Goal: Task Accomplishment & Management: Use online tool/utility

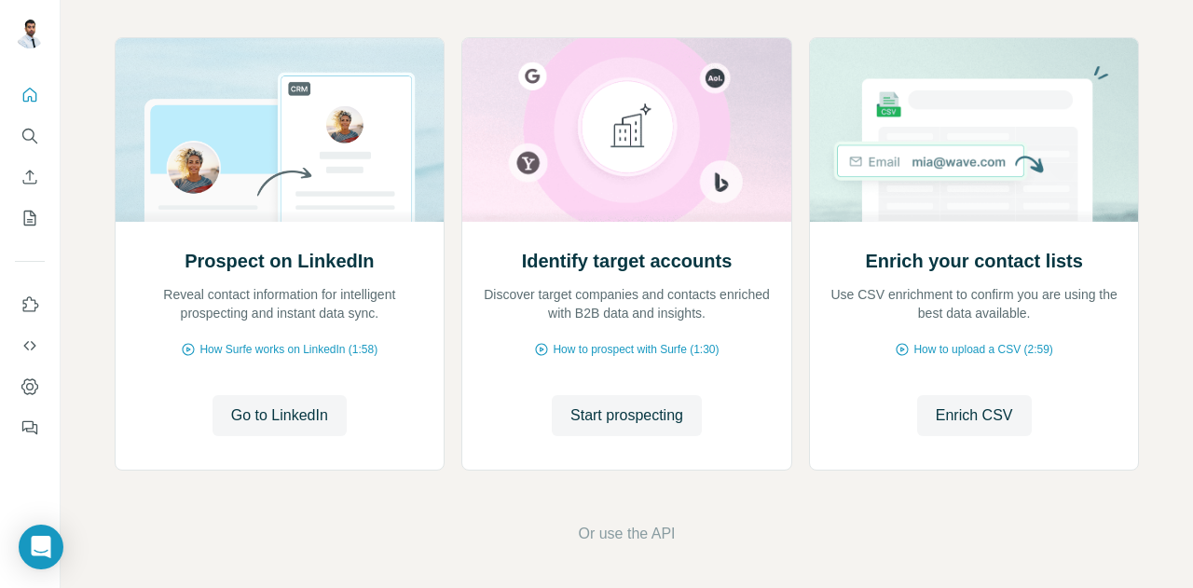
scroll to position [196, 0]
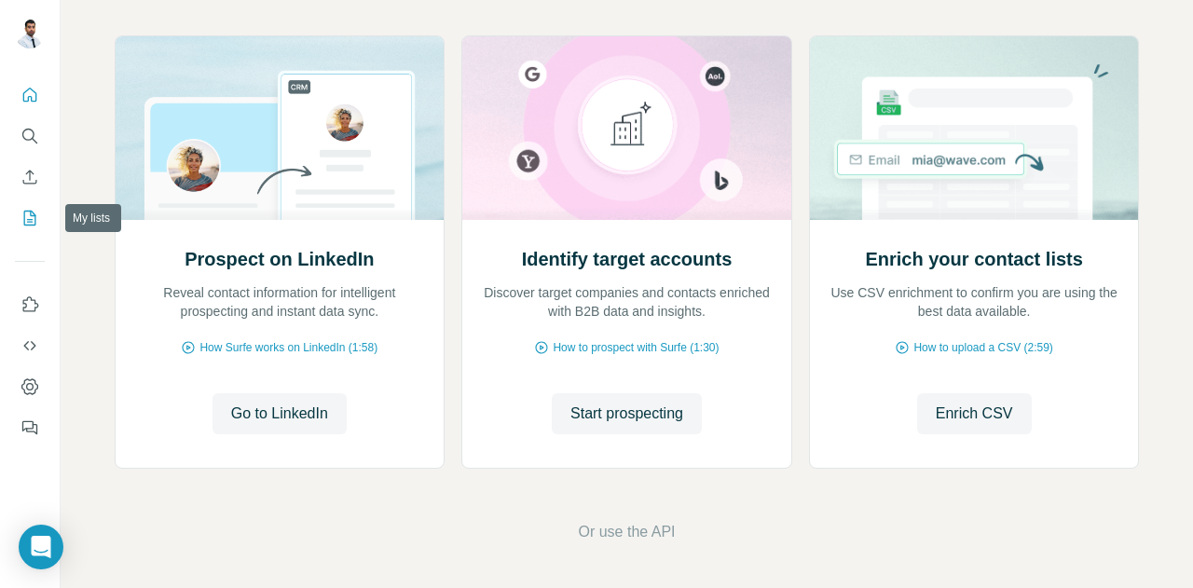
click at [32, 217] on icon "My lists" at bounding box center [29, 218] width 19 height 19
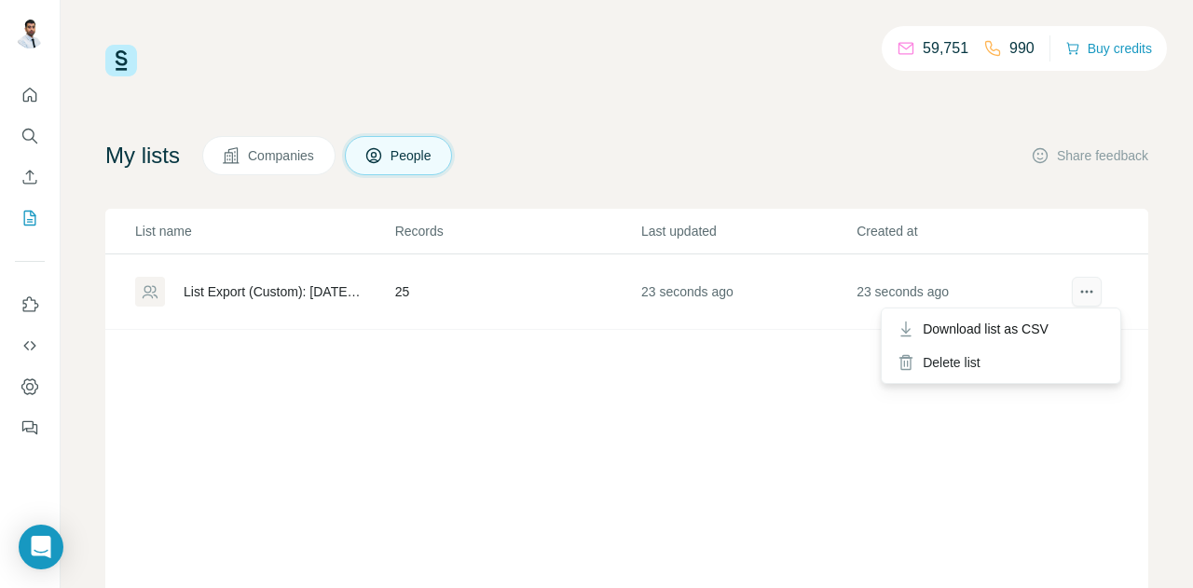
click at [1081, 292] on icon "actions" at bounding box center [1086, 291] width 19 height 19
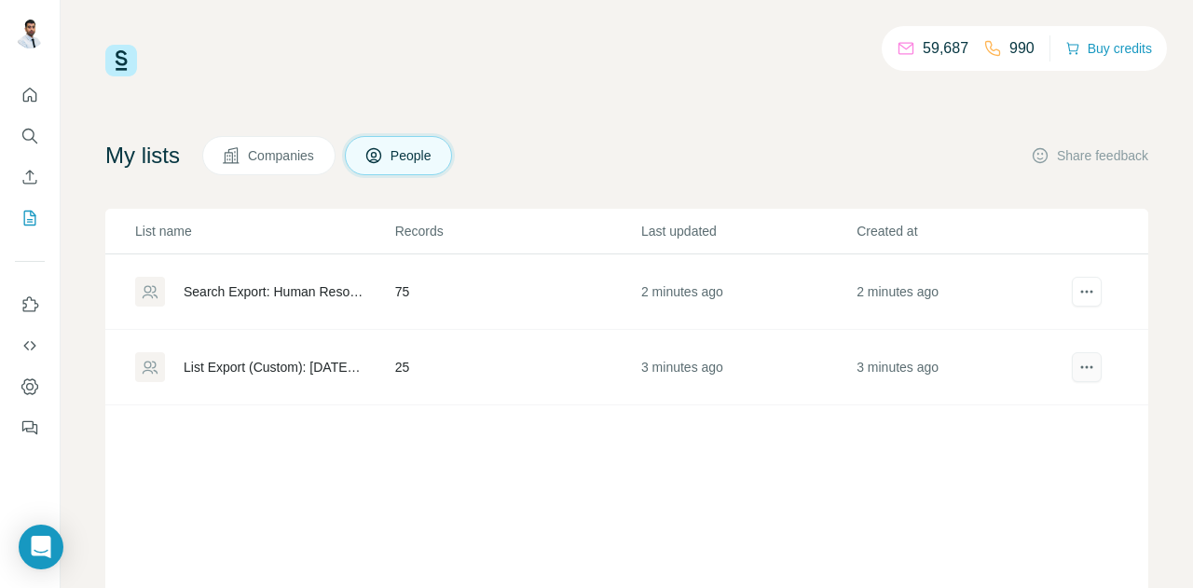
click at [1077, 371] on icon "actions" at bounding box center [1086, 367] width 19 height 19
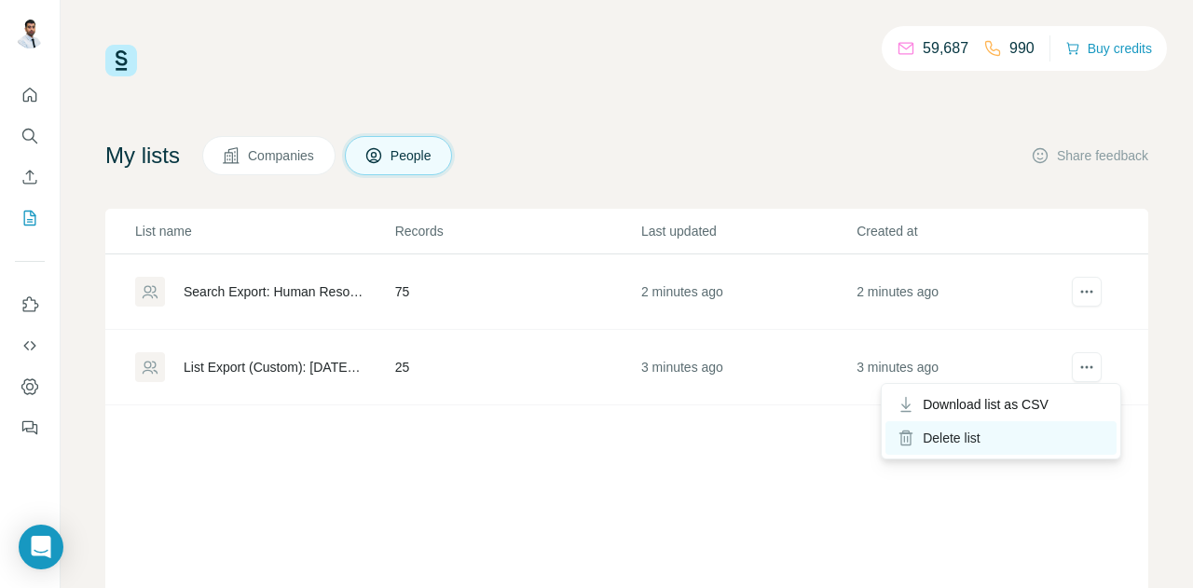
click at [1029, 433] on div "Delete list" at bounding box center [1000, 438] width 231 height 34
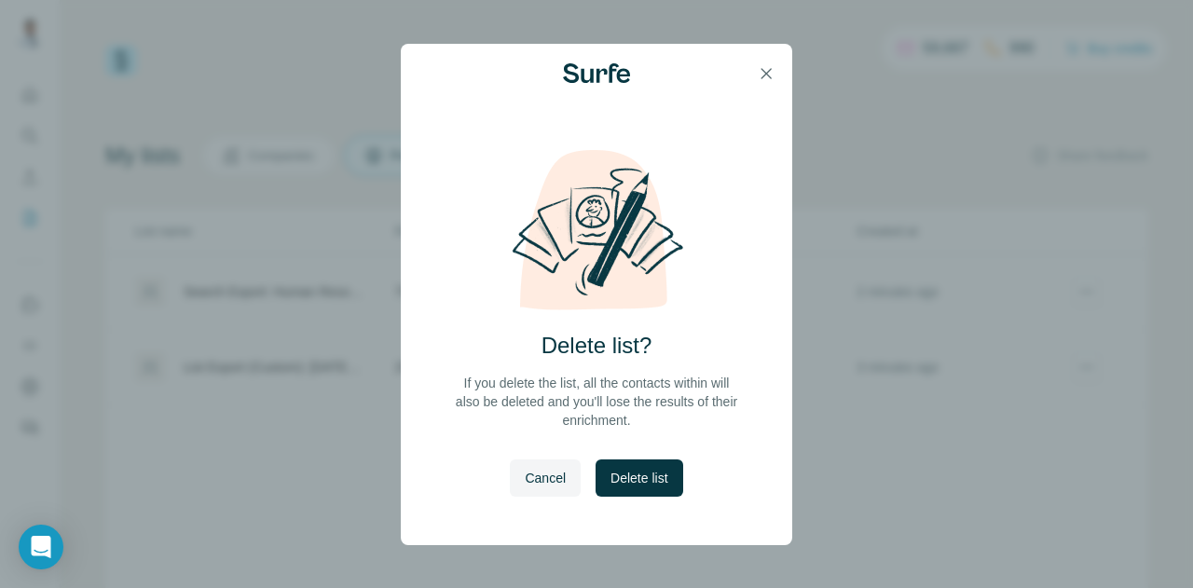
click at [639, 481] on span "Delete list" at bounding box center [638, 478] width 57 height 19
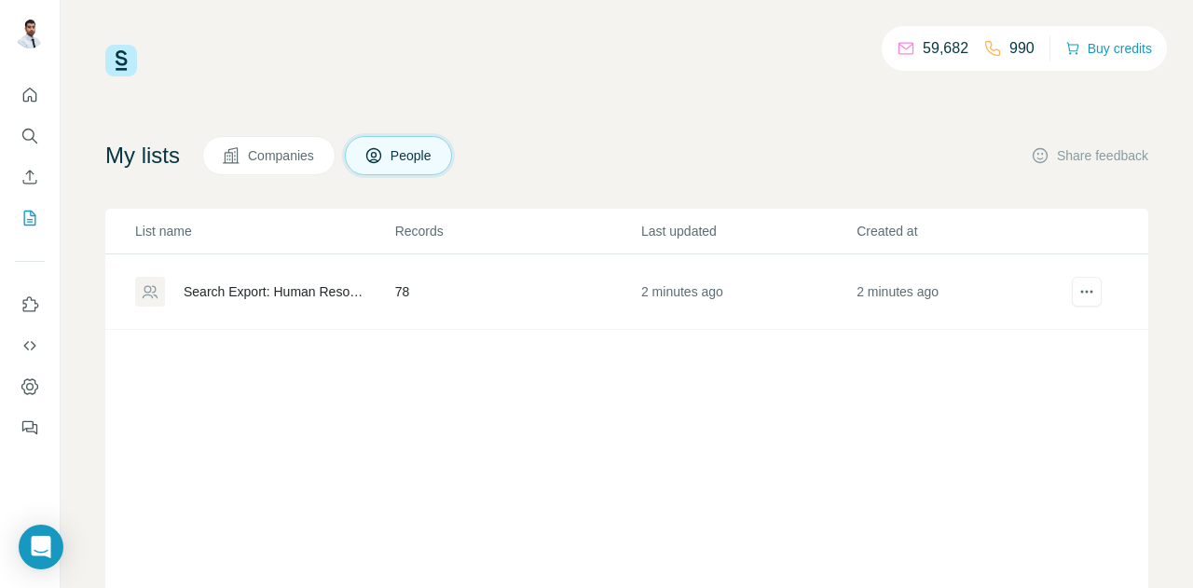
click at [304, 288] on div "Search Export: Human Resources, Director, CXO, Vice President, Europe, Renewabl…" at bounding box center [274, 291] width 180 height 19
click at [1090, 293] on td at bounding box center [1109, 291] width 77 height 75
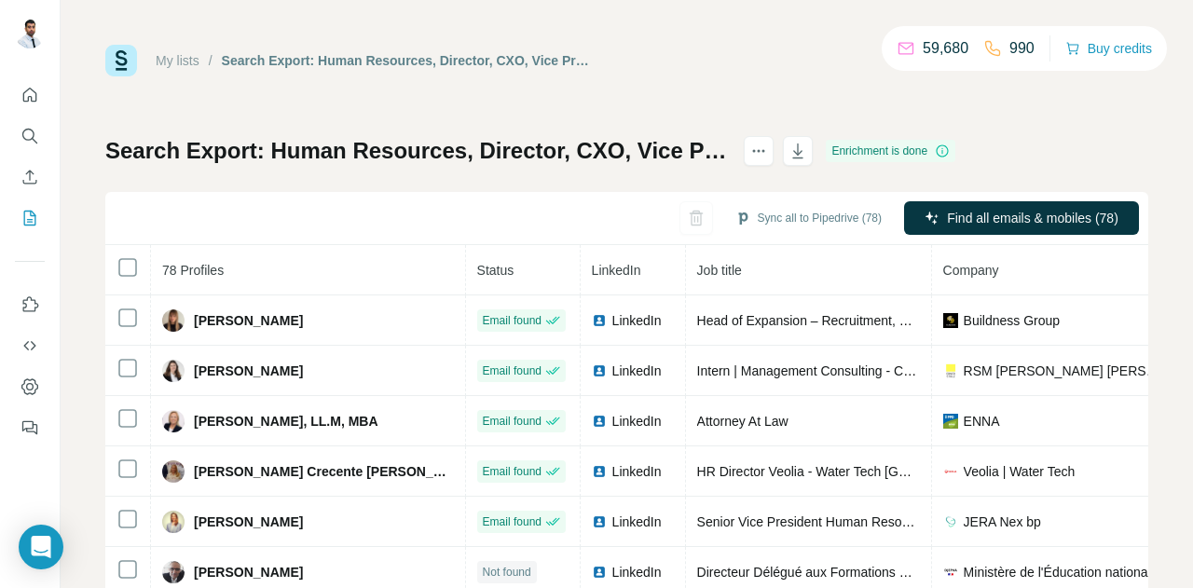
click at [727, 159] on h1 "Search Export: Human Resources, Director, CXO, Vice President, Europe, Renewabl…" at bounding box center [415, 151] width 621 height 30
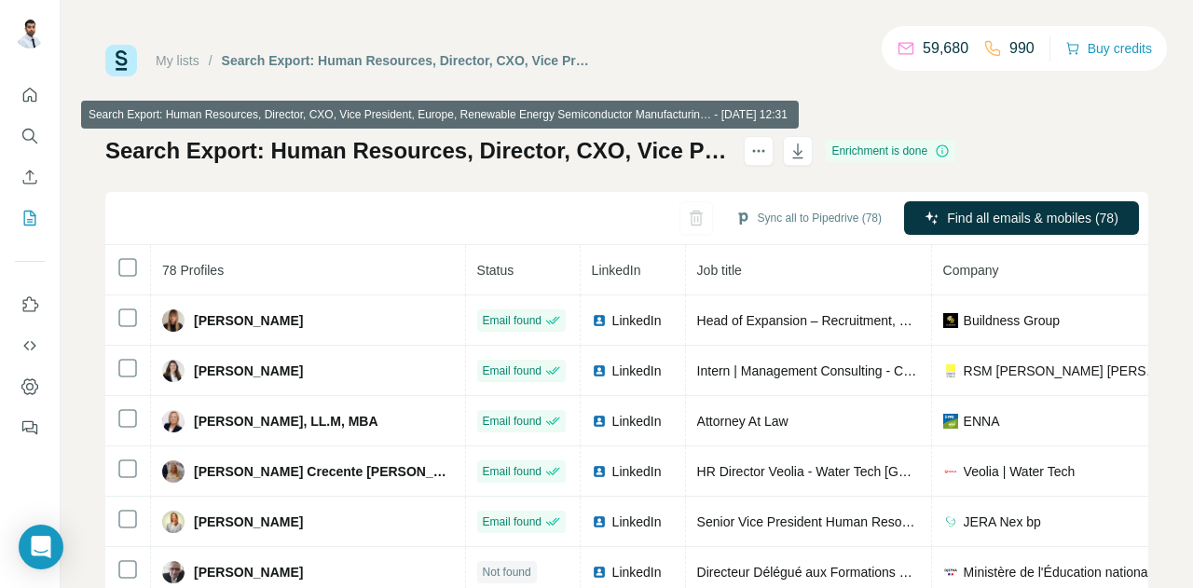
click at [727, 156] on h1 "Search Export: Human Resources, Director, CXO, Vice President, Europe, Renewabl…" at bounding box center [415, 151] width 621 height 30
click at [727, 153] on h1 "Search Export: Human Resources, Director, CXO, Vice President, Europe, Renewabl…" at bounding box center [415, 151] width 621 height 30
drag, startPoint x: 676, startPoint y: 152, endPoint x: 582, endPoint y: 161, distance: 94.6
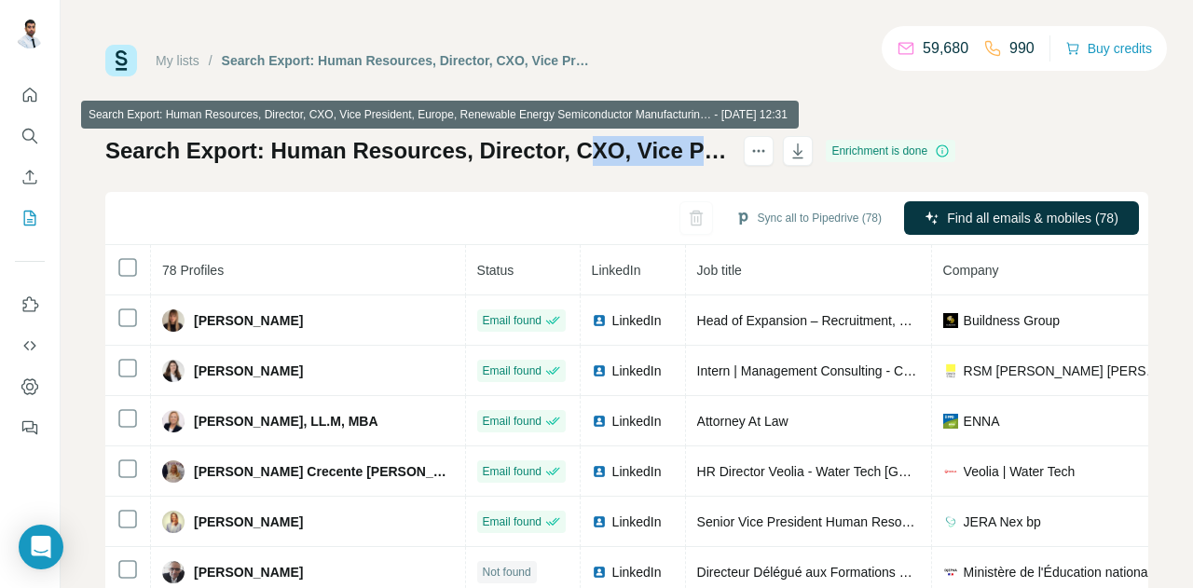
click at [582, 161] on h1 "Search Export: Human Resources, Director, CXO, Vice President, Europe, Renewabl…" at bounding box center [415, 151] width 621 height 30
click at [598, 157] on h1 "Search Export: Human Resources, Director, CXO, Vice President, Europe, Renewabl…" at bounding box center [415, 151] width 621 height 30
click at [773, 154] on button "actions" at bounding box center [759, 151] width 30 height 30
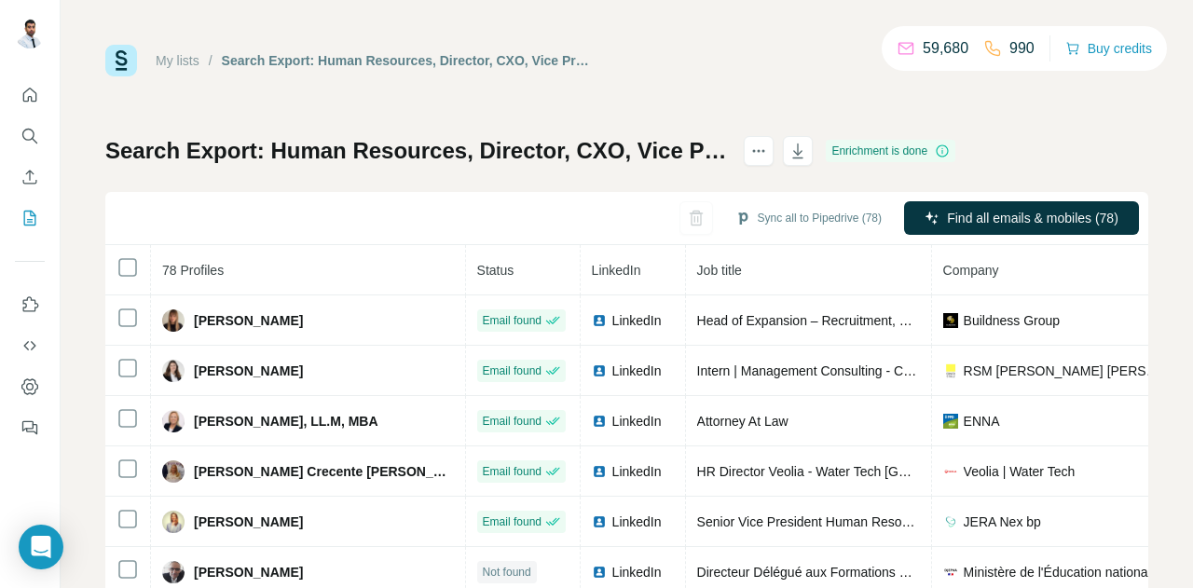
click at [727, 154] on h1 "Search Export: Human Resources, Director, CXO, Vice President, Europe, Renewabl…" at bounding box center [415, 151] width 621 height 30
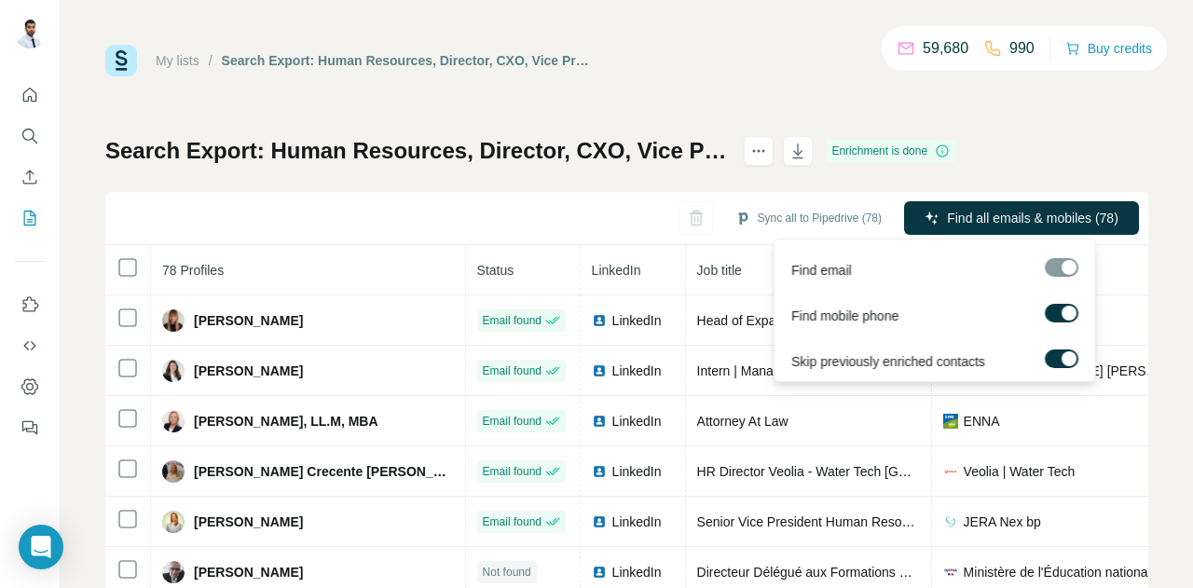
click at [1062, 268] on div at bounding box center [1062, 267] width 34 height 19
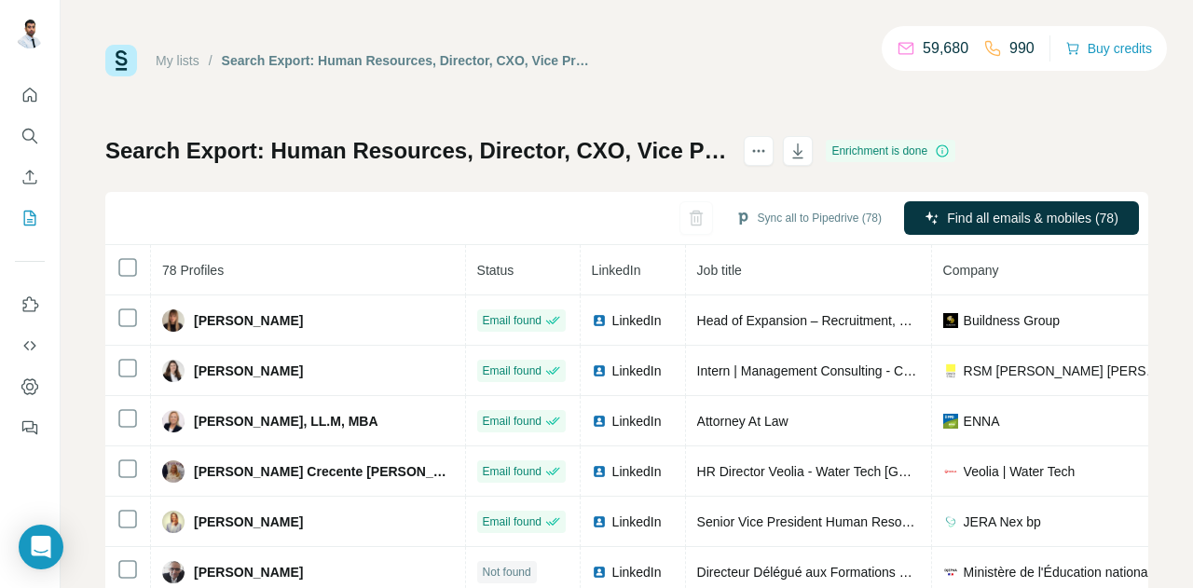
click at [594, 163] on h1 "Search Export: Human Resources, Director, CXO, Vice President, Europe, Renewabl…" at bounding box center [415, 151] width 621 height 30
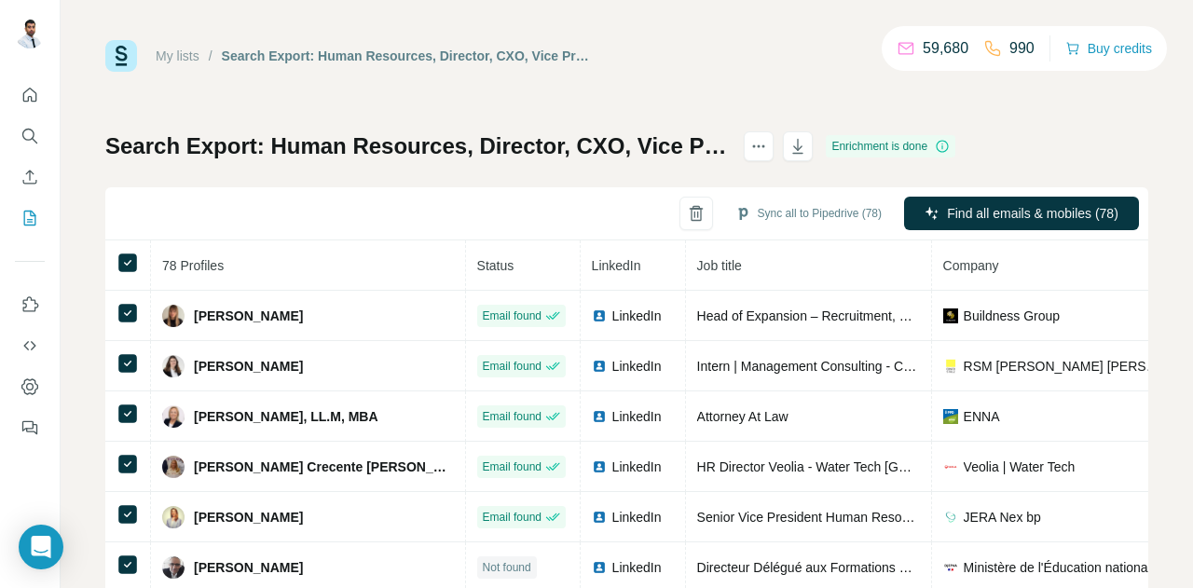
scroll to position [0, 0]
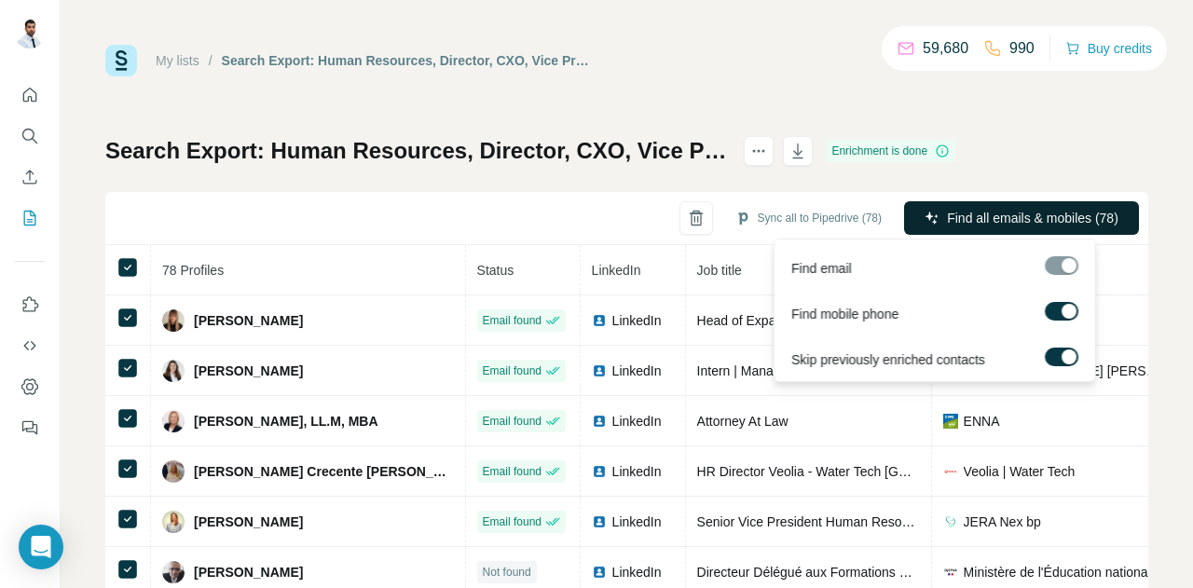
click at [947, 209] on span "Find all emails & mobiles (78)" at bounding box center [1032, 218] width 171 height 19
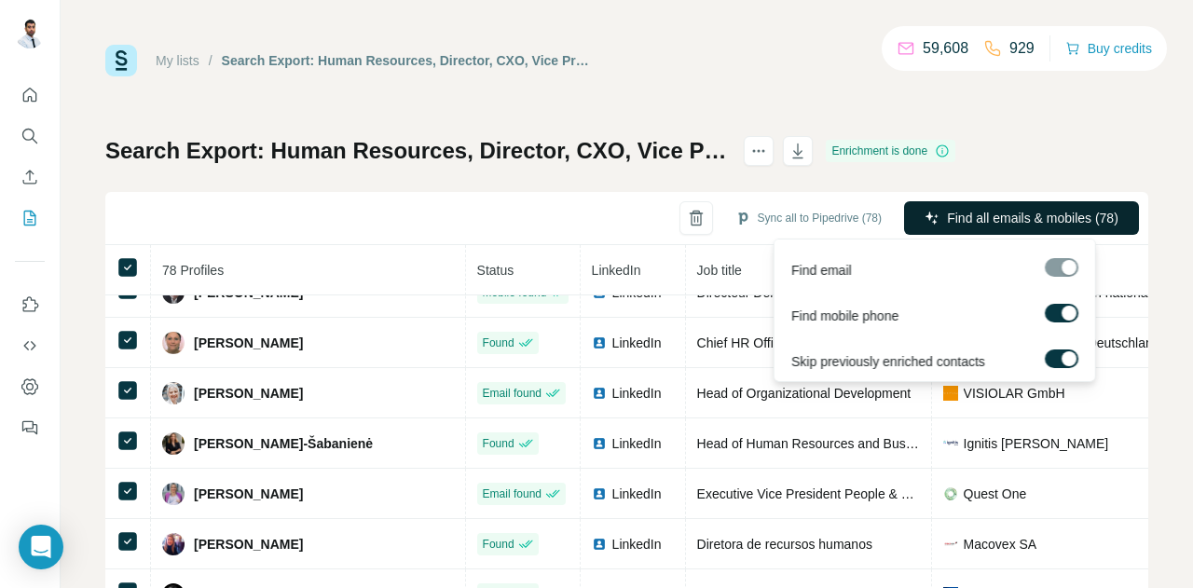
click at [947, 209] on span "Find all emails & mobiles (78)" at bounding box center [1032, 218] width 171 height 19
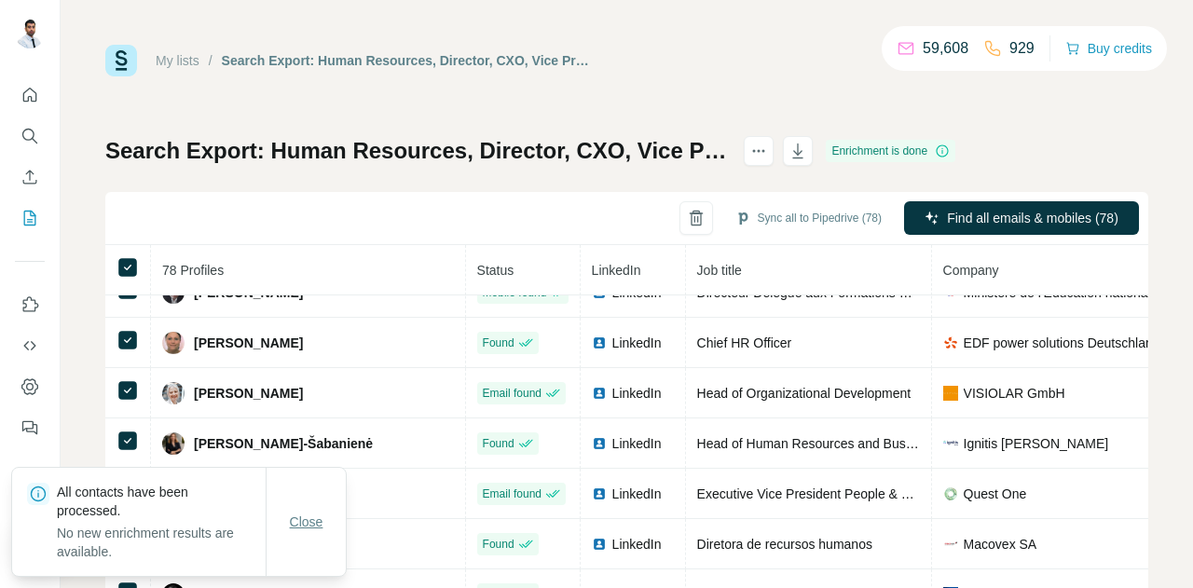
click at [291, 523] on span "Close" at bounding box center [307, 521] width 34 height 19
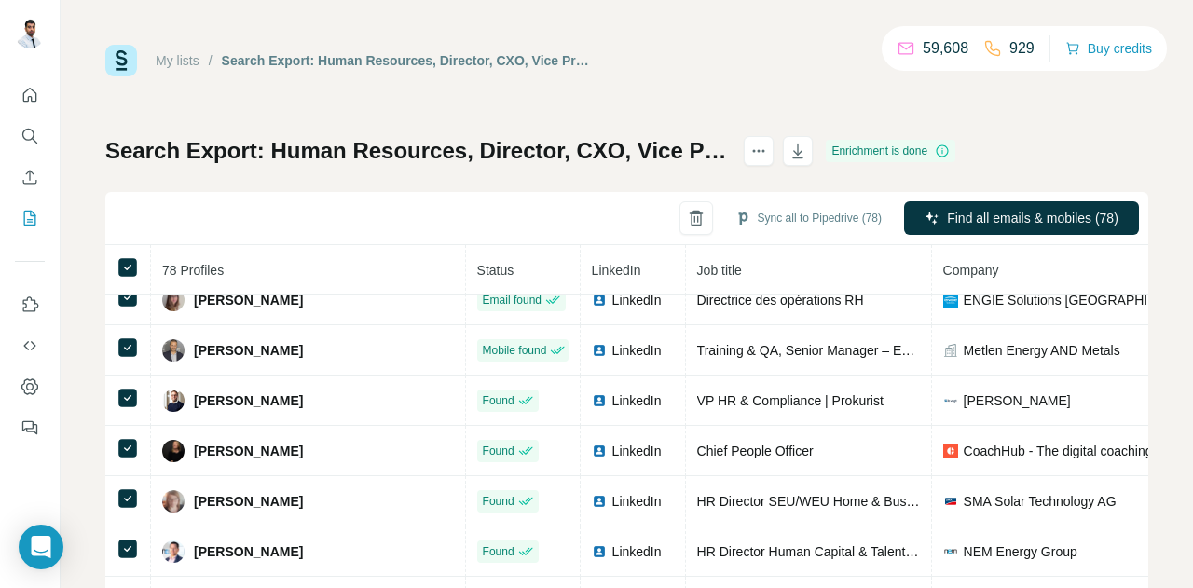
scroll to position [2493, 0]
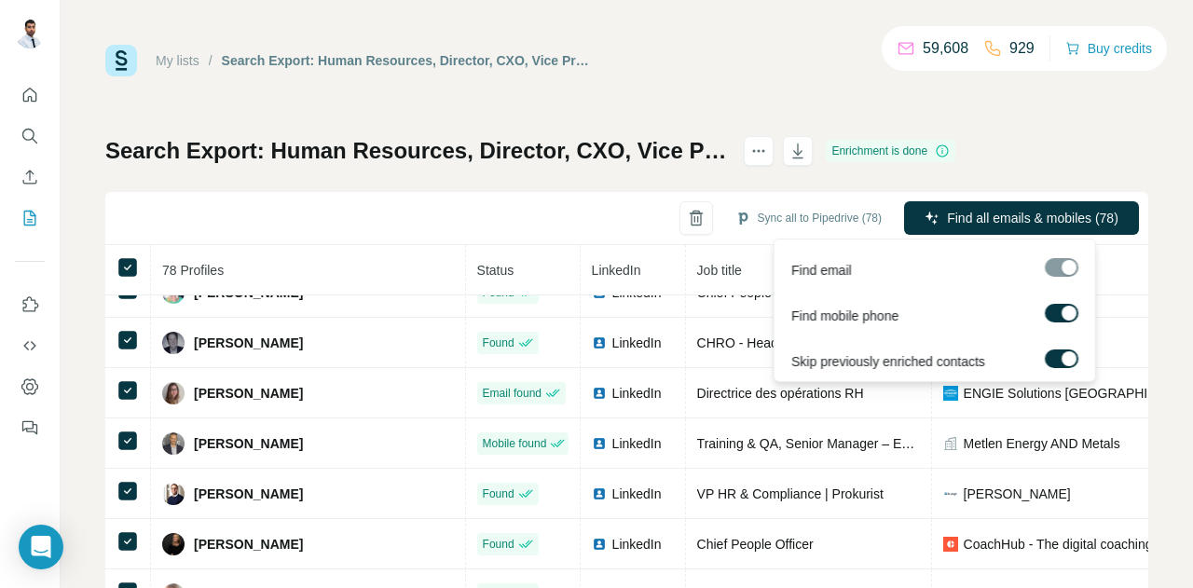
click at [1072, 316] on div at bounding box center [1068, 313] width 15 height 15
click at [1068, 362] on div at bounding box center [1068, 356] width 15 height 15
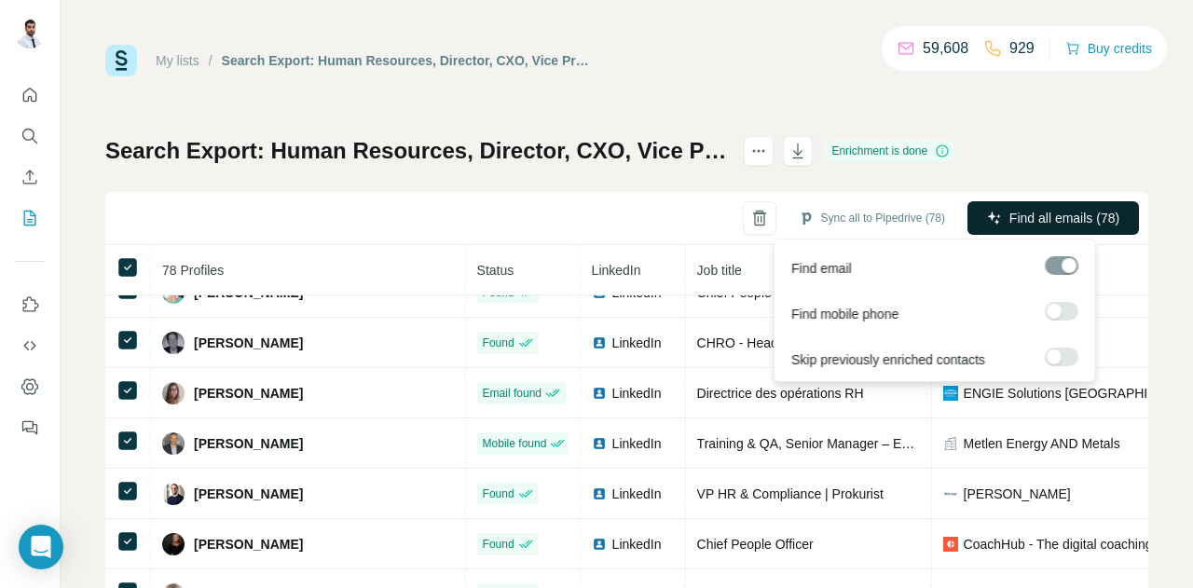
click at [1072, 219] on span "Find all emails (78)" at bounding box center [1064, 218] width 110 height 19
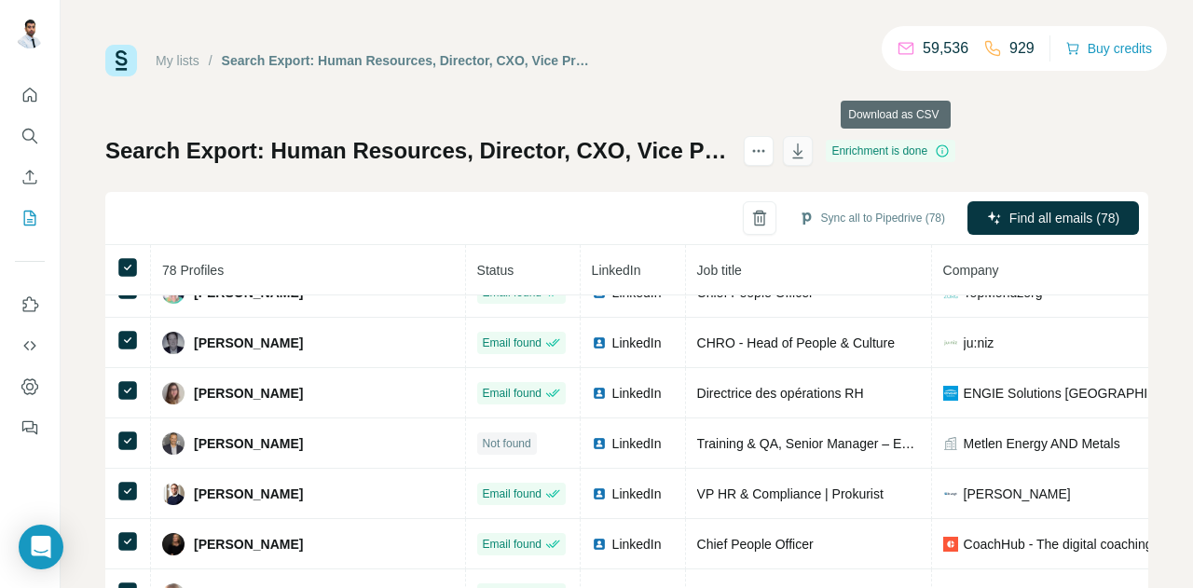
click at [813, 157] on button "button" at bounding box center [798, 151] width 30 height 30
